Goal: Information Seeking & Learning: Understand process/instructions

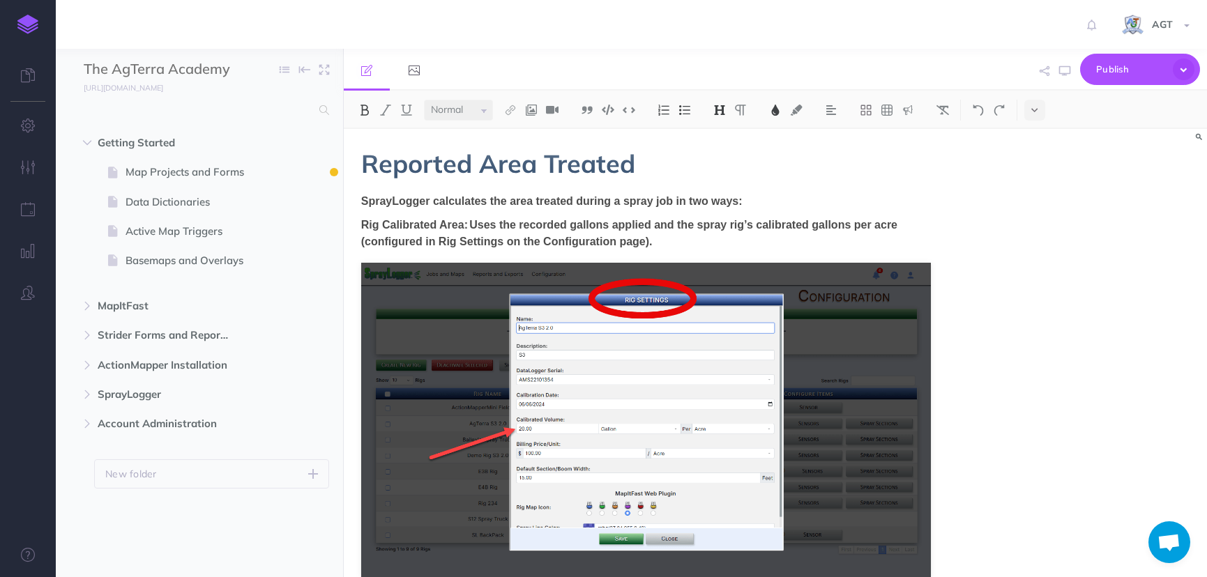
select select "null"
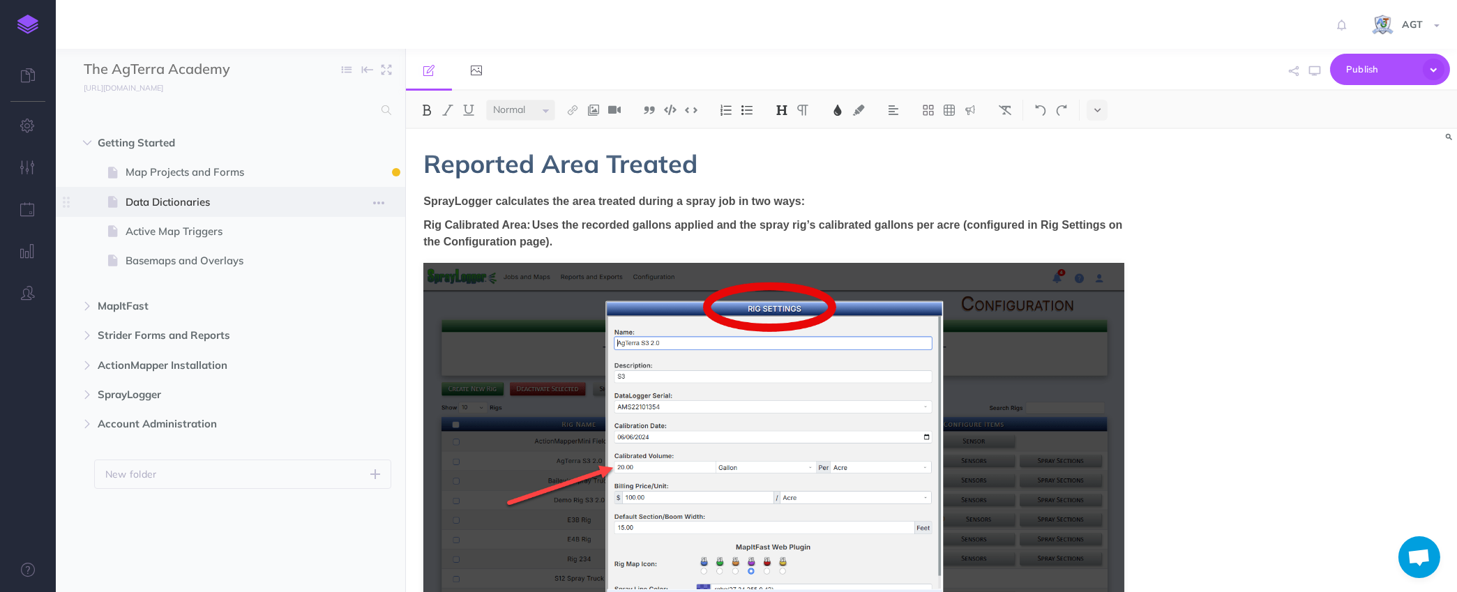
click at [151, 204] on span "Data Dictionaries" at bounding box center [224, 202] width 196 height 17
select select "null"
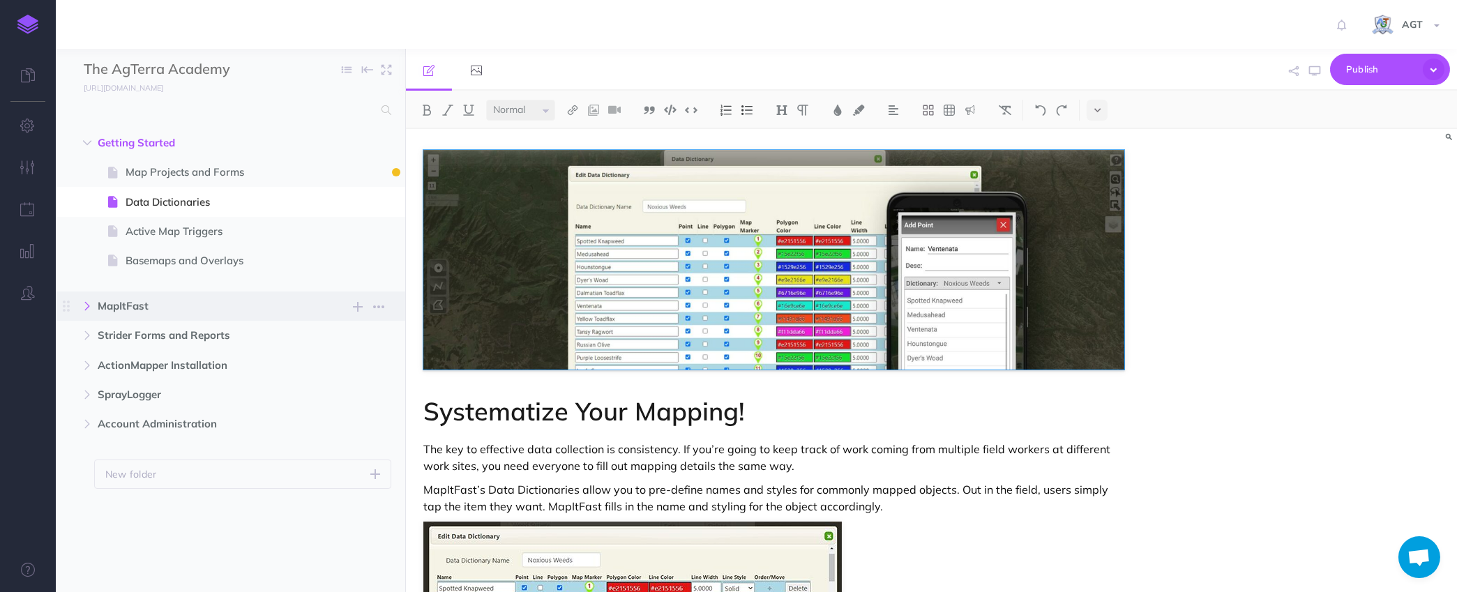
click at [86, 308] on icon "button" at bounding box center [87, 306] width 8 height 8
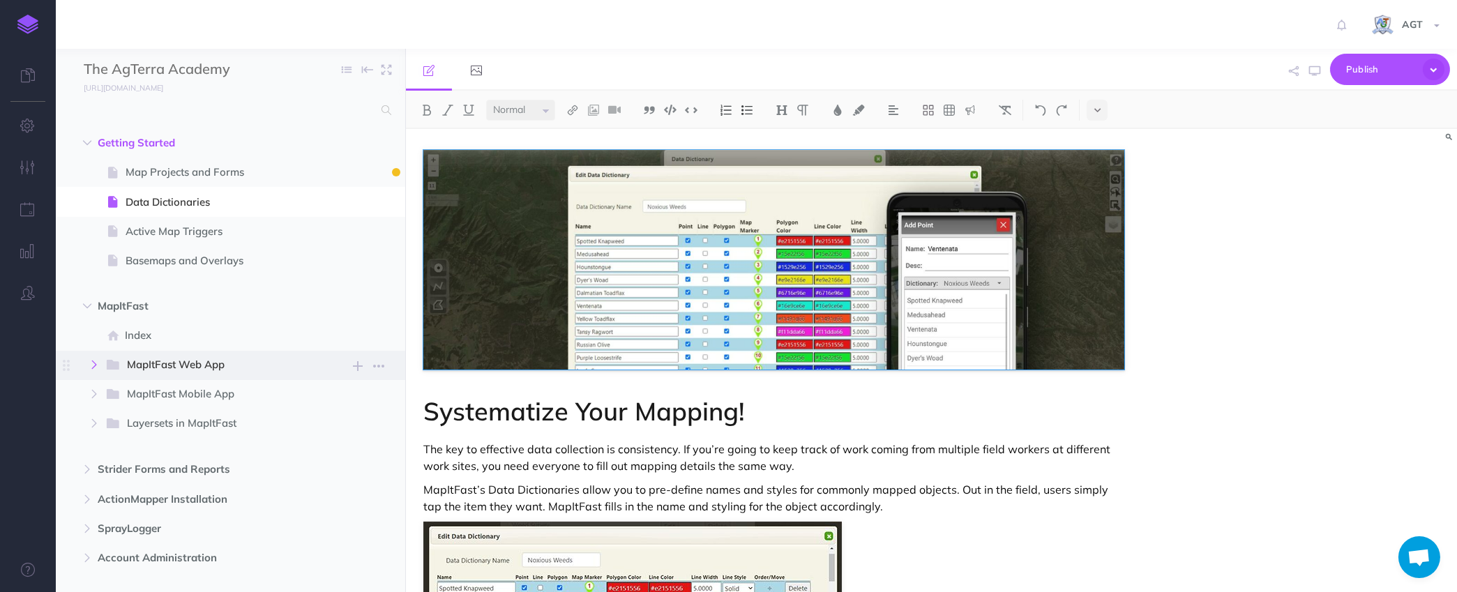
click at [93, 363] on icon "button" at bounding box center [94, 365] width 8 height 8
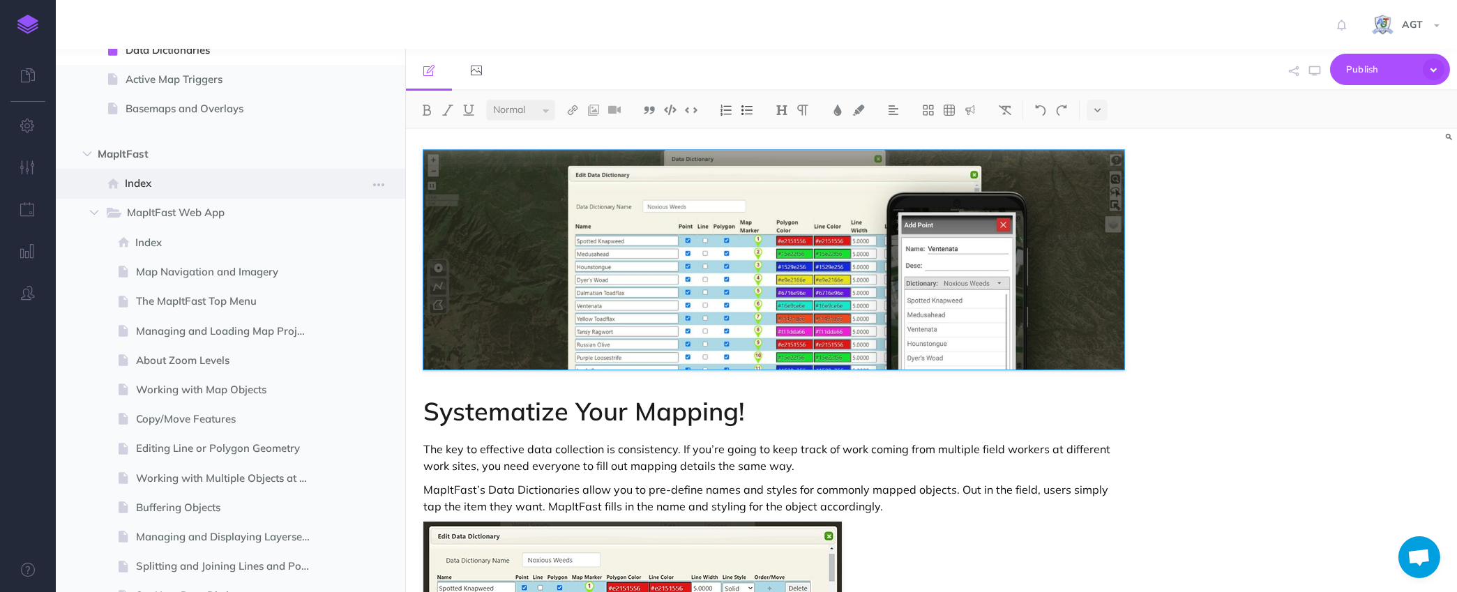
scroll to position [190, 0]
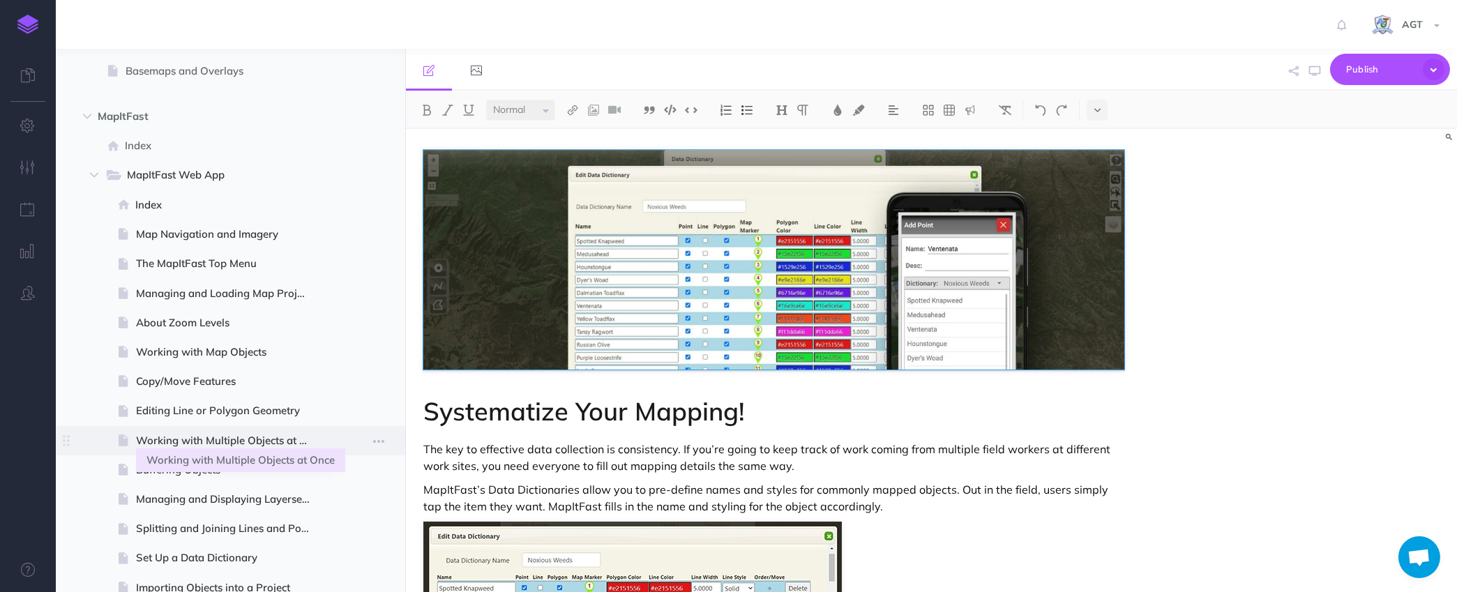
click at [245, 444] on span "Working with Multiple Objects at Once" at bounding box center [229, 440] width 186 height 17
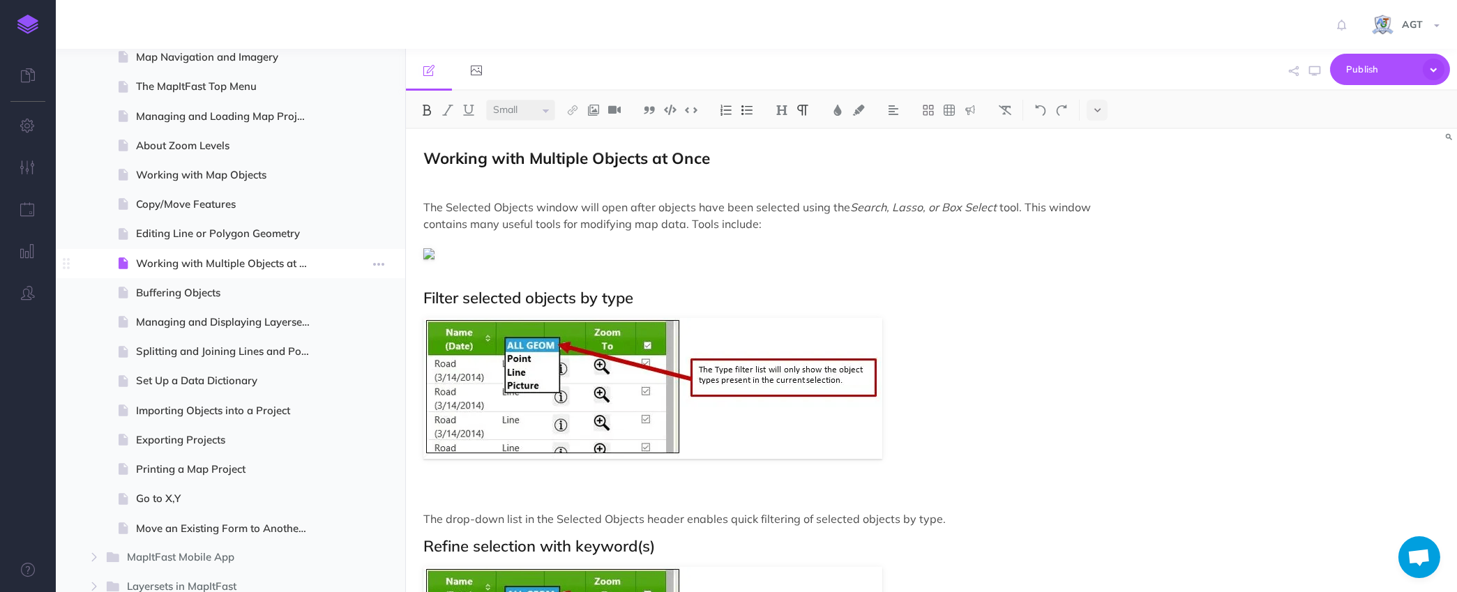
scroll to position [380, 0]
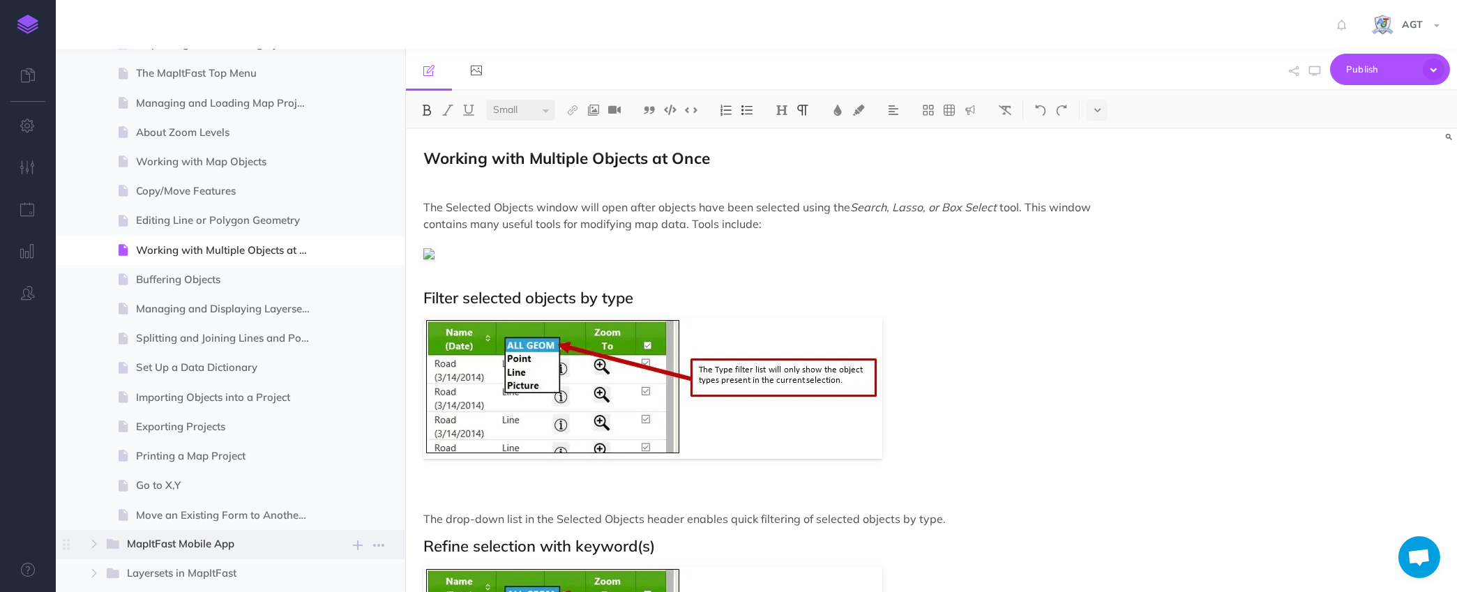
click at [124, 543] on span at bounding box center [116, 545] width 22 height 18
click at [90, 544] on icon "button" at bounding box center [94, 544] width 8 height 8
click at [212, 133] on span "About Zoom Levels" at bounding box center [229, 132] width 186 height 17
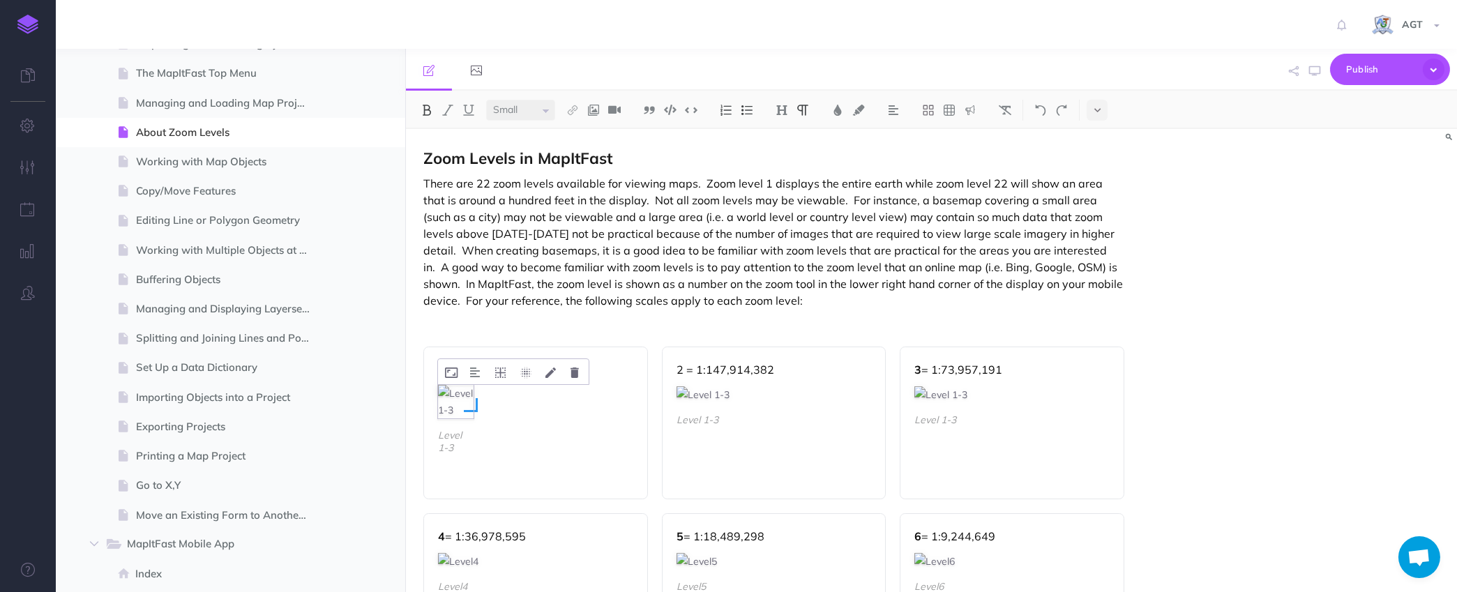
click at [448, 395] on img at bounding box center [455, 401] width 35 height 33
select select "null"
click at [1191, 384] on div "Zoom Levels in MapItFast 1 = 1:295,828,764 Level 1-3 2 = 1:147,914,382 Level 1-…" at bounding box center [931, 360] width 1051 height 463
